Goal: Task Accomplishment & Management: Use online tool/utility

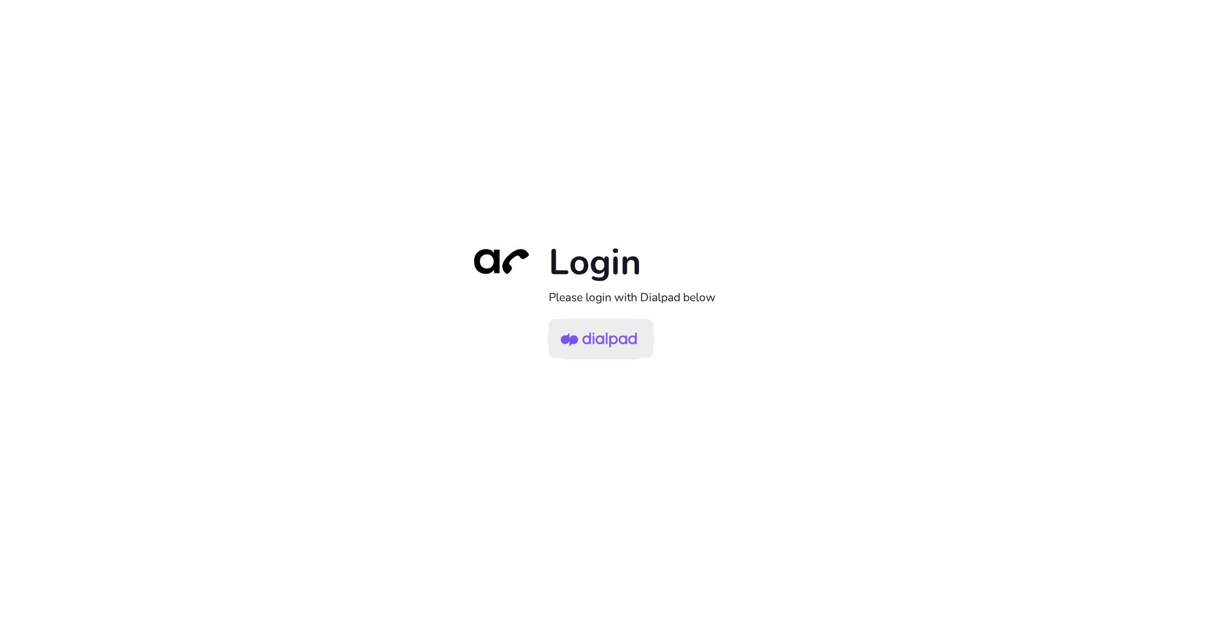
click at [617, 330] on img at bounding box center [599, 340] width 76 height 36
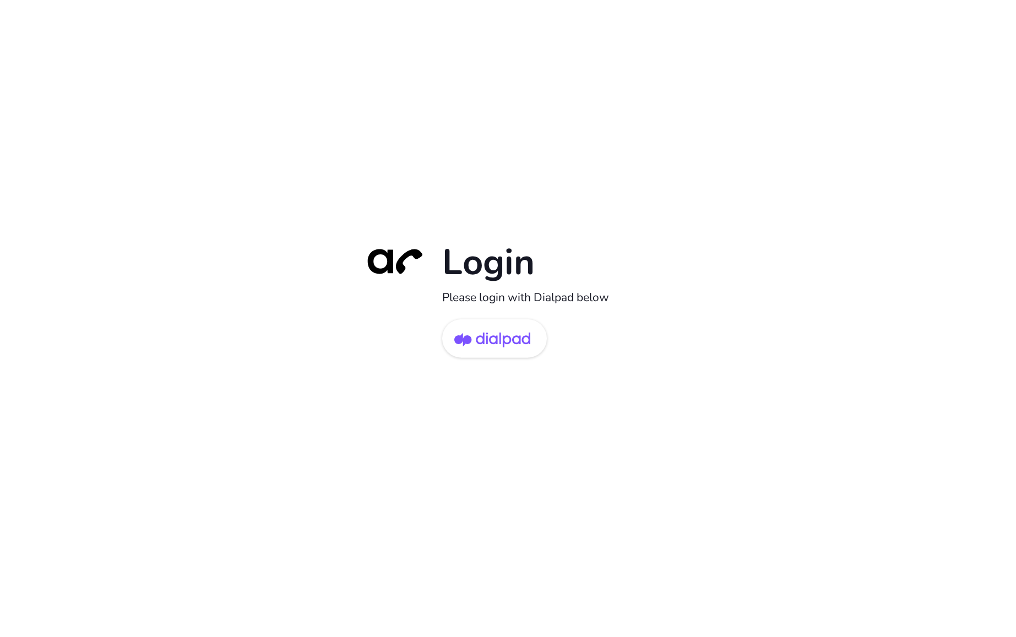
click at [128, 80] on div "Login Please login with Dialpad below" at bounding box center [508, 318] width 1016 height 637
click at [231, 96] on div "Login Please login with Dialpad below" at bounding box center [508, 318] width 1016 height 637
